Goal: Task Accomplishment & Management: Manage account settings

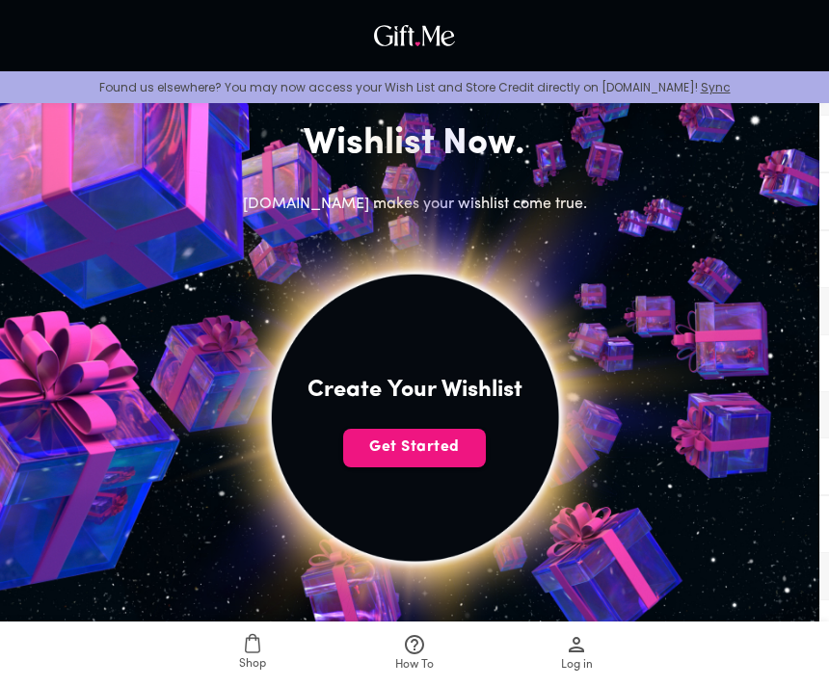
scroll to position [204, 0]
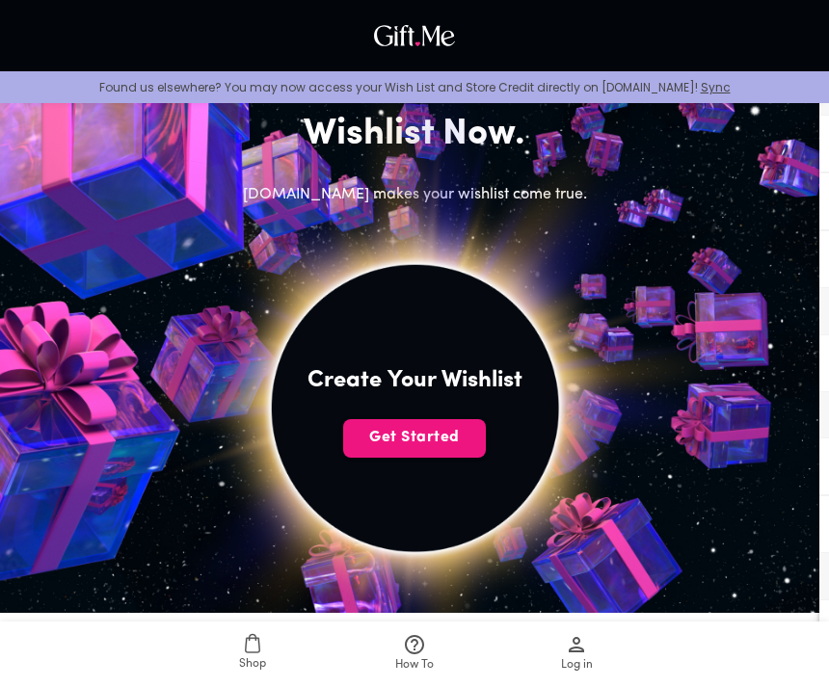
click at [427, 447] on span "Get Started" at bounding box center [414, 437] width 143 height 21
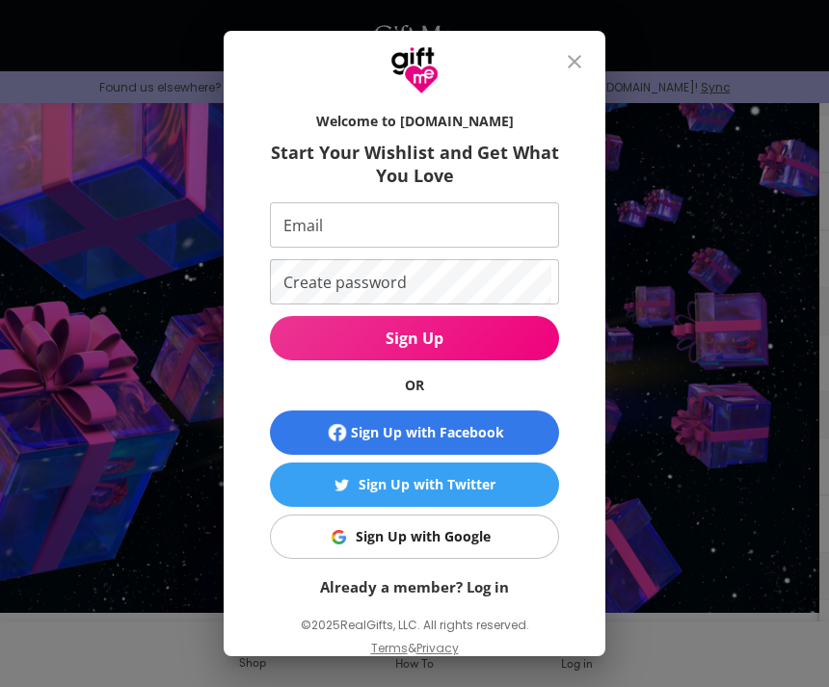
click at [443, 547] on div "Sign Up with Google" at bounding box center [423, 536] width 135 height 21
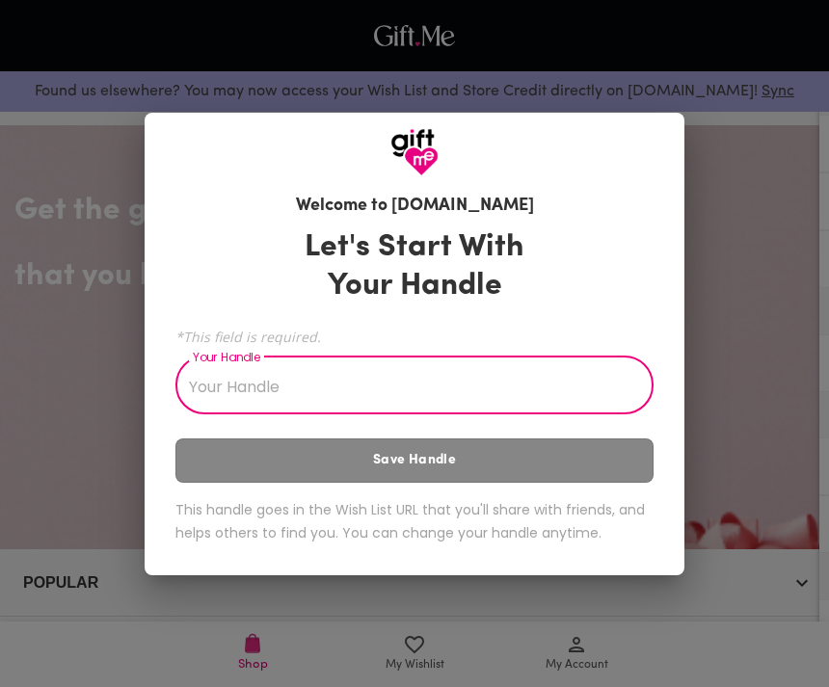
click at [432, 386] on input "Your Handle" at bounding box center [403, 387] width 457 height 54
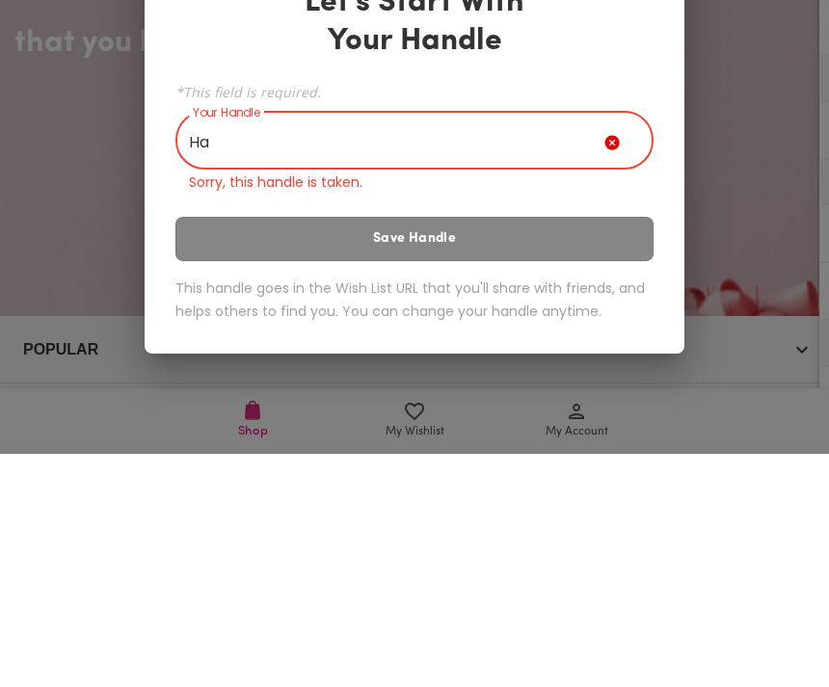
type input "H"
type input "2"
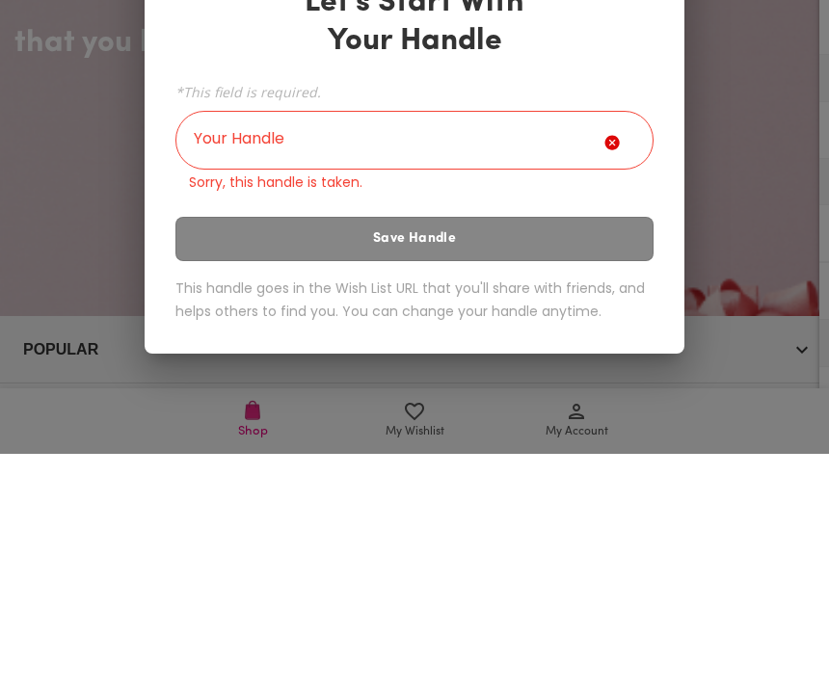
scroll to position [233, 0]
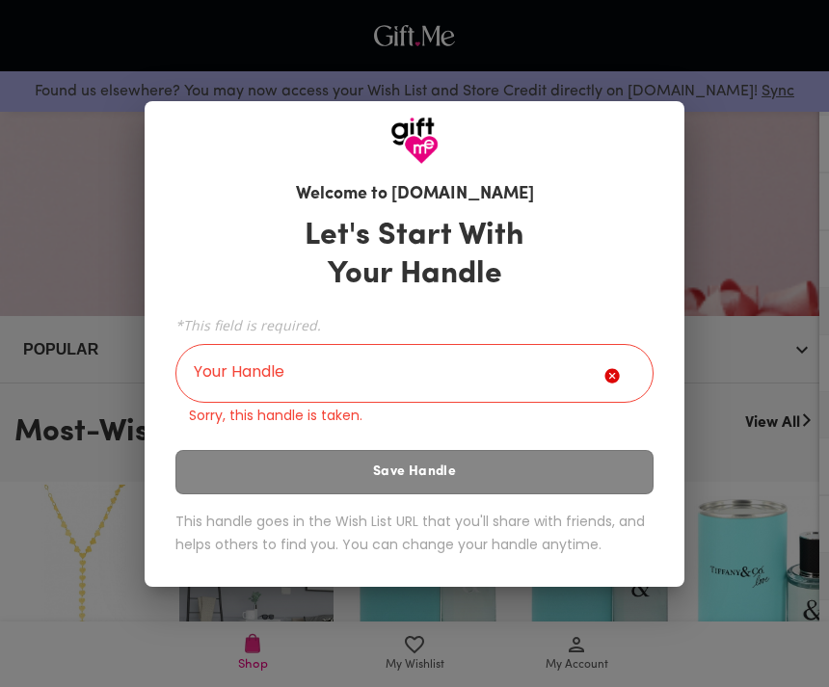
click at [614, 383] on icon at bounding box center [611, 375] width 14 height 14
click at [275, 403] on input "Your Handle" at bounding box center [389, 376] width 429 height 54
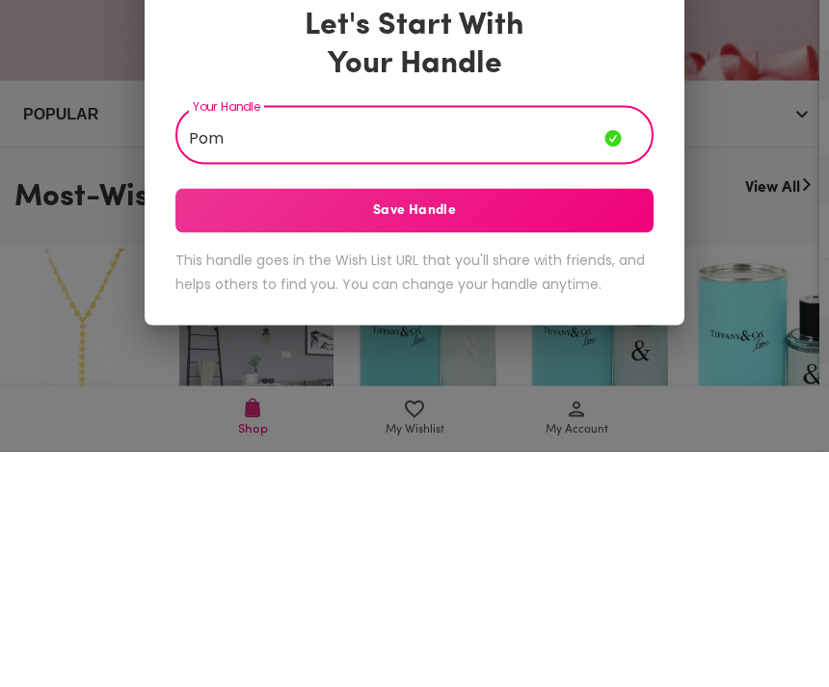
type input "Pom"
click at [437, 436] on span "Save Handle" at bounding box center [414, 446] width 478 height 21
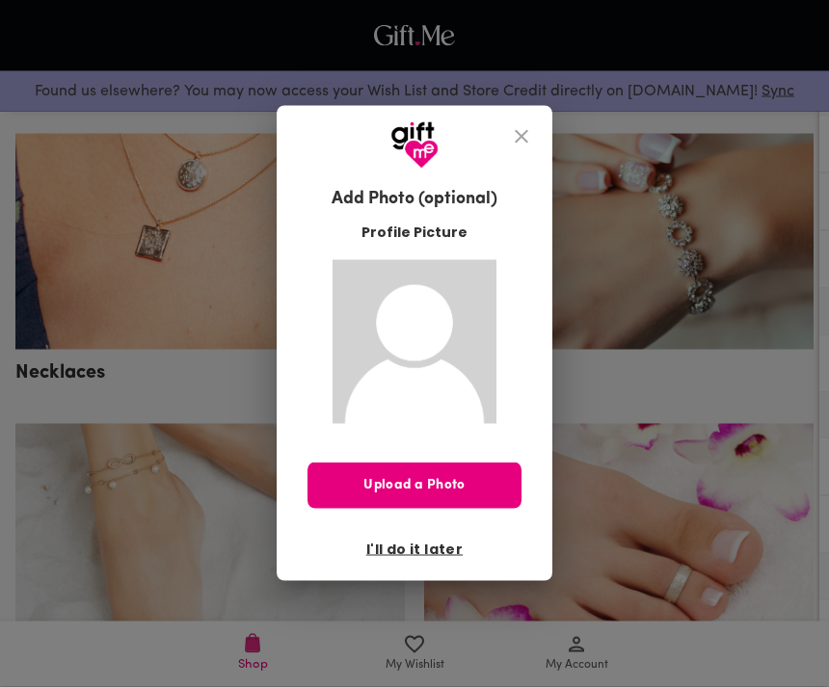
scroll to position [3037, 0]
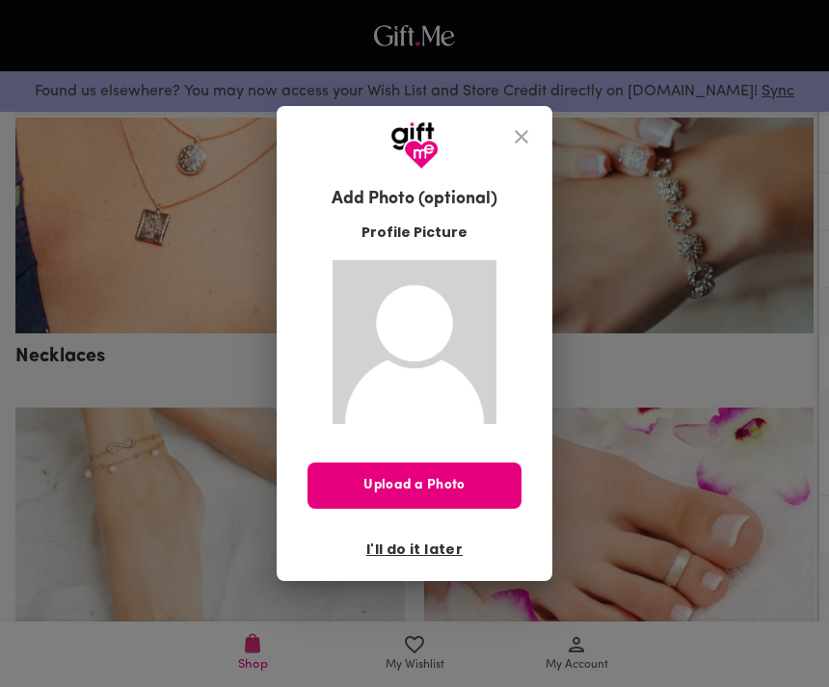
click at [515, 148] on icon "close" at bounding box center [521, 136] width 23 height 23
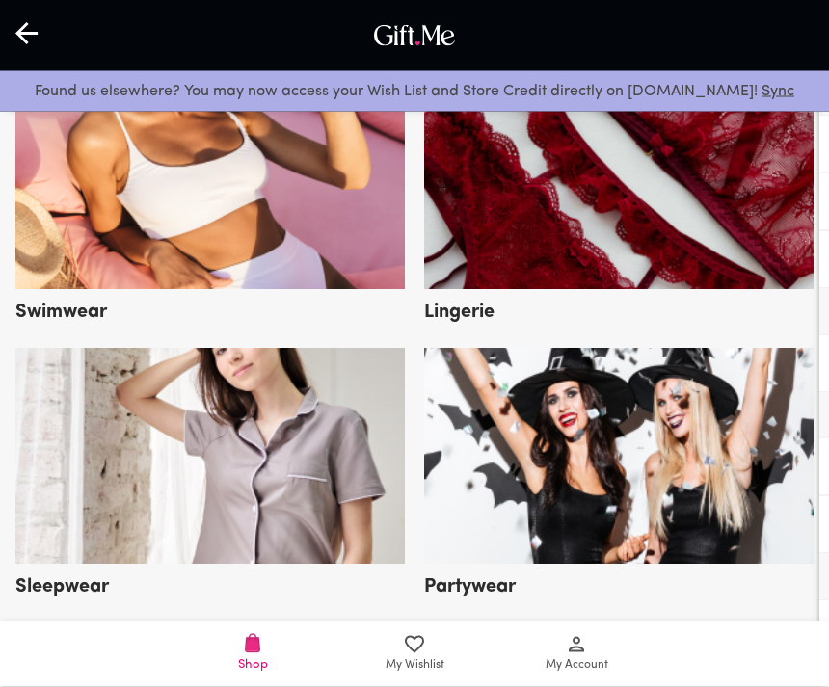
scroll to position [3700, 0]
click at [401, 674] on span "My Wishlist" at bounding box center [414, 653] width 139 height 41
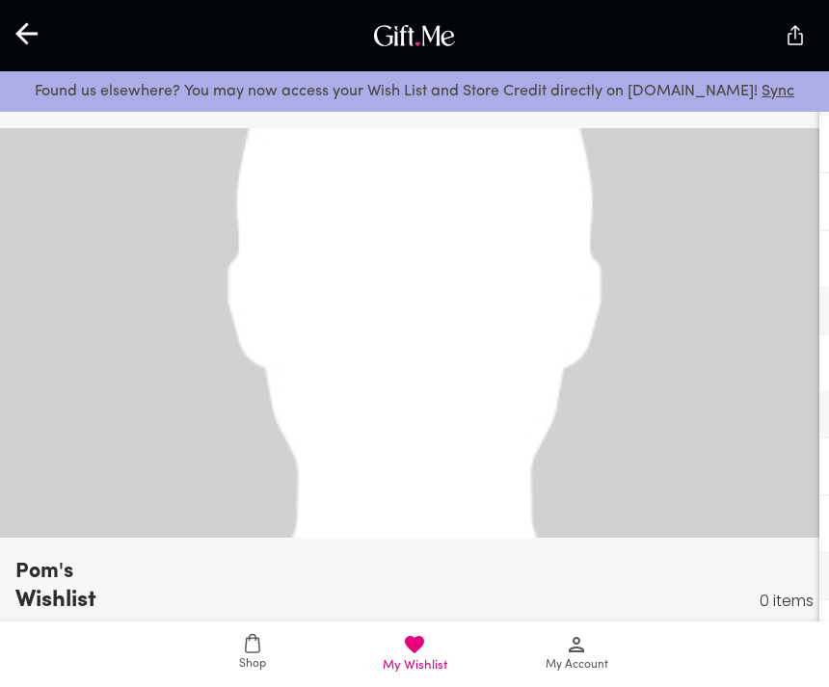
click at [572, 656] on icon at bounding box center [576, 644] width 23 height 23
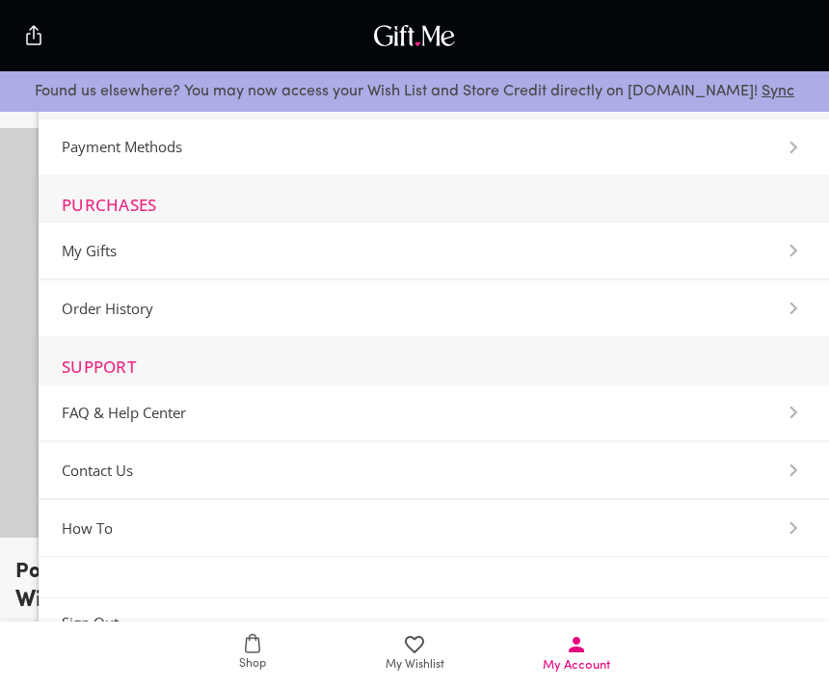
click at [248, 654] on icon at bounding box center [253, 643] width 16 height 21
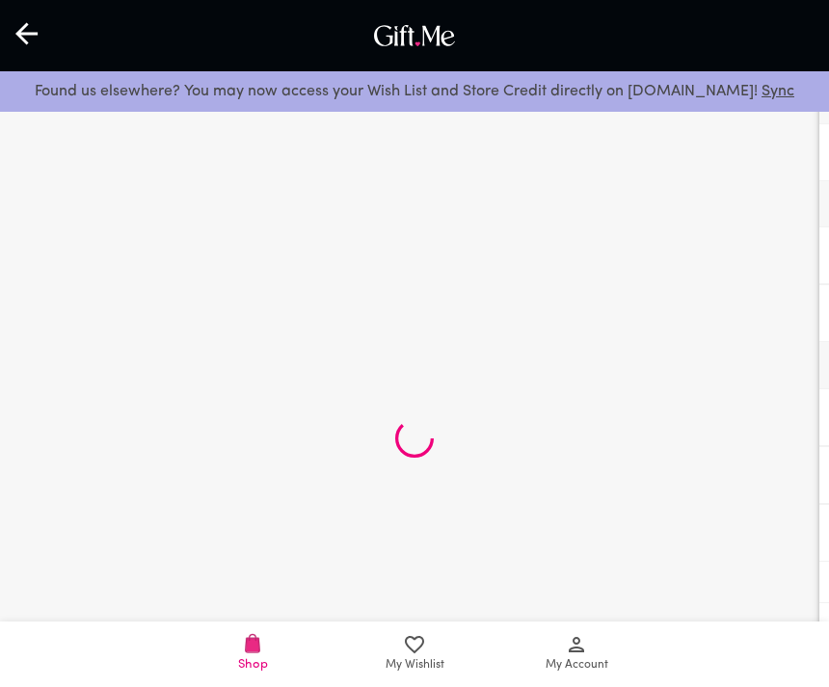
scroll to position [209, 0]
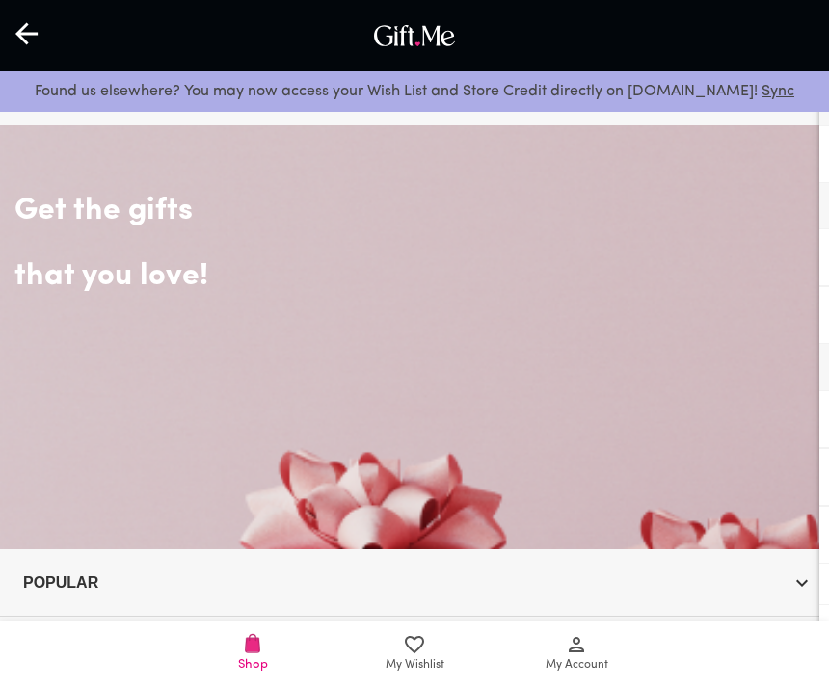
click at [26, 43] on icon at bounding box center [26, 33] width 22 height 22
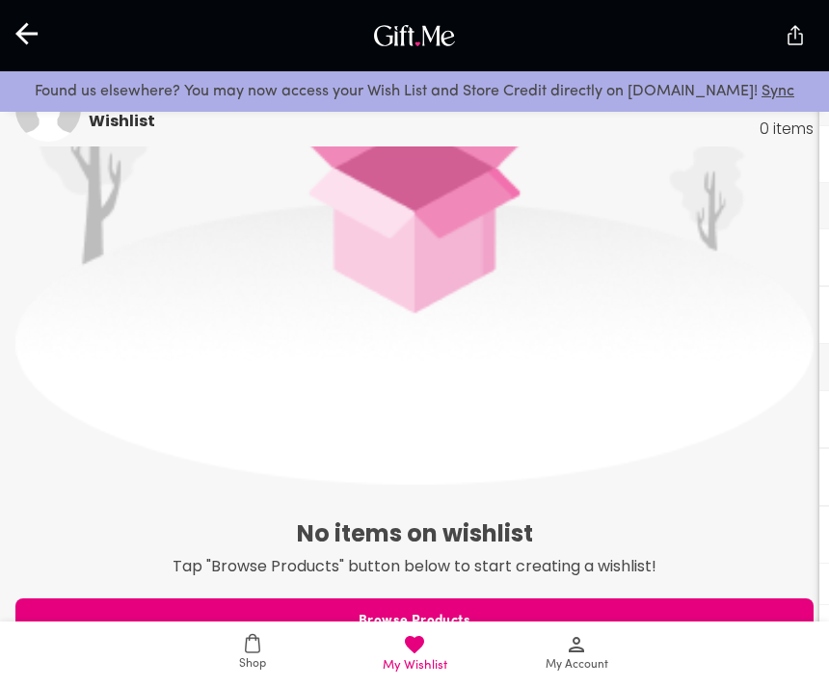
scroll to position [719, 0]
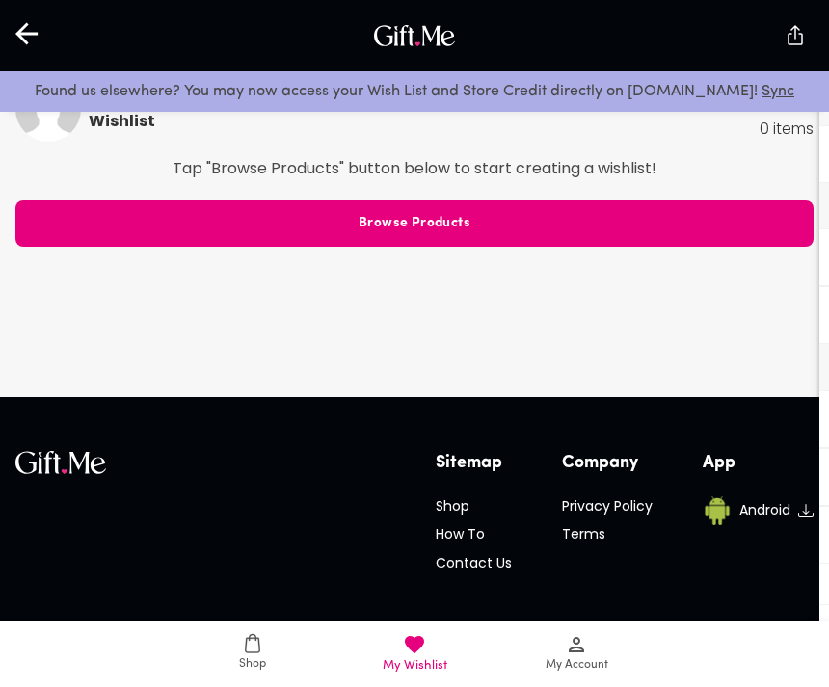
click at [19, 22] on icon at bounding box center [27, 33] width 25 height 25
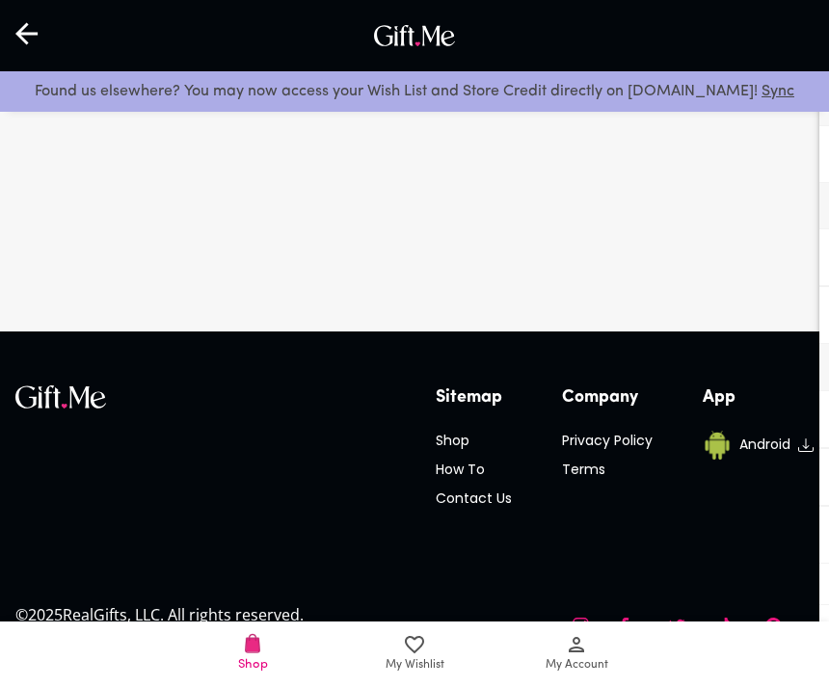
scroll to position [356, 0]
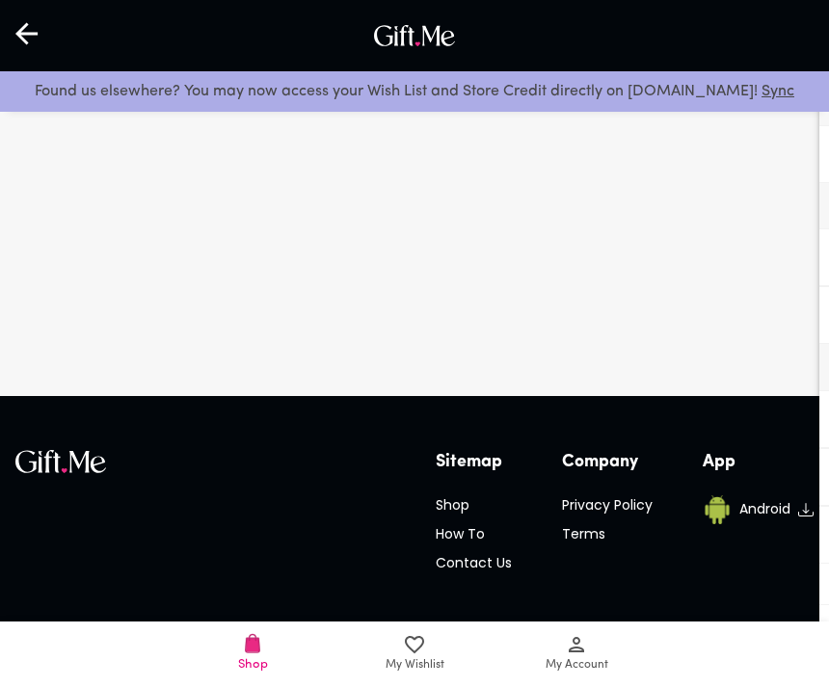
click at [32, 35] on icon at bounding box center [27, 33] width 25 height 25
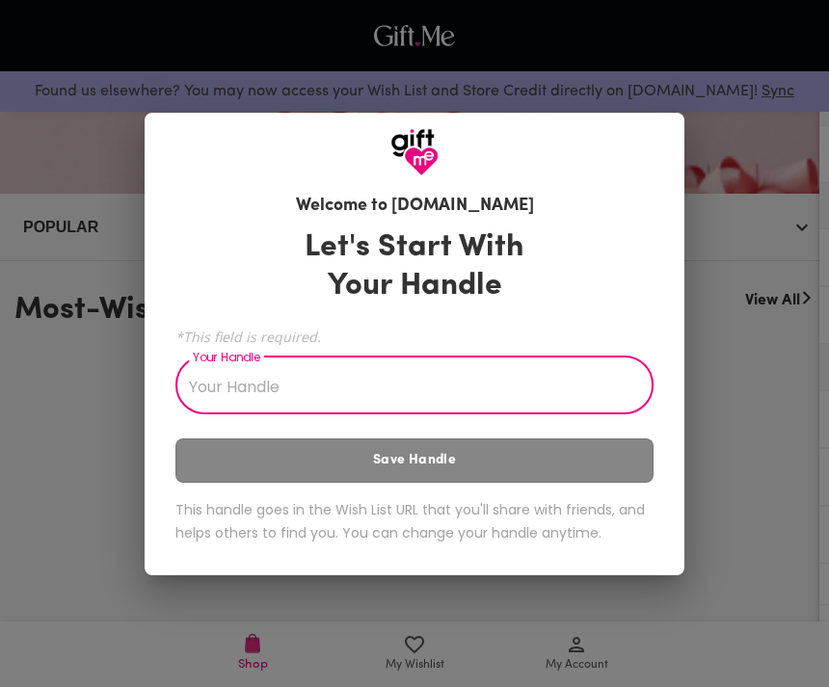
click at [23, 21] on div "Welcome to Gift.me Let's Start With Your Handle *This field is required. Your H…" at bounding box center [414, 343] width 829 height 687
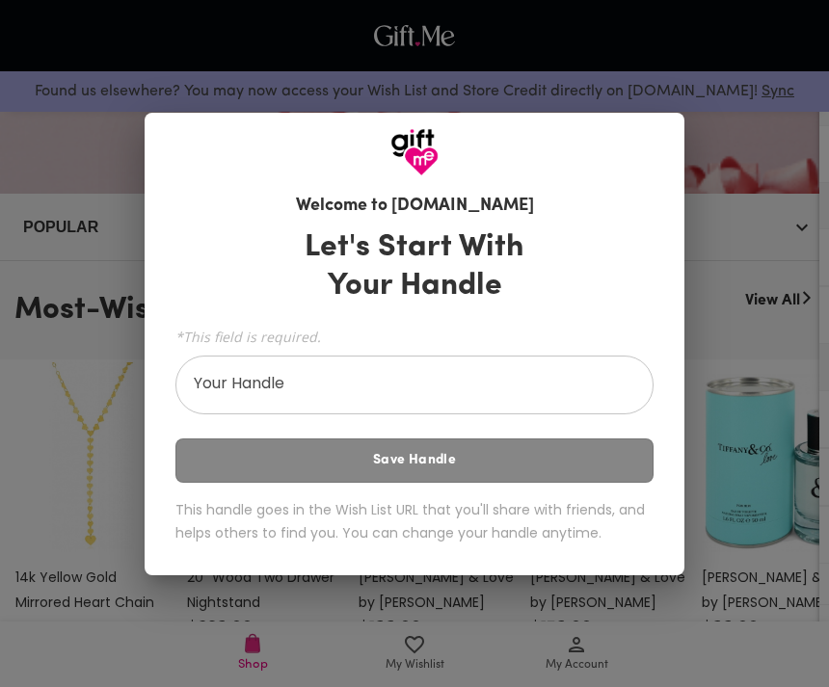
click at [32, 29] on div "Welcome to Gift.me Let's Start With Your Handle *This field is required. Your H…" at bounding box center [414, 343] width 829 height 687
